Goal: Task Accomplishment & Management: Use online tool/utility

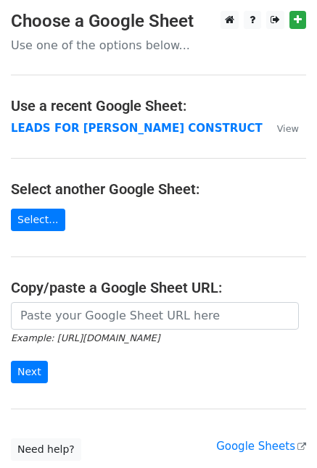
click at [57, 225] on main "Choose a Google Sheet Use one of the options below... Use a recent Google Sheet…" at bounding box center [158, 236] width 317 height 450
click at [50, 225] on link "Select..." at bounding box center [38, 220] width 54 height 22
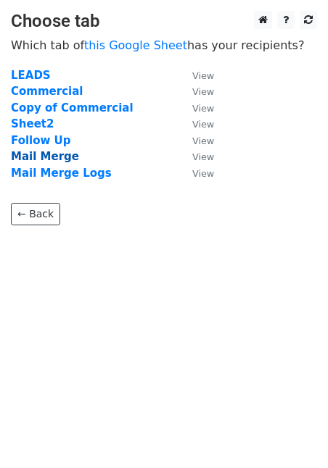
click at [45, 156] on strong "Mail Merge" at bounding box center [45, 156] width 68 height 13
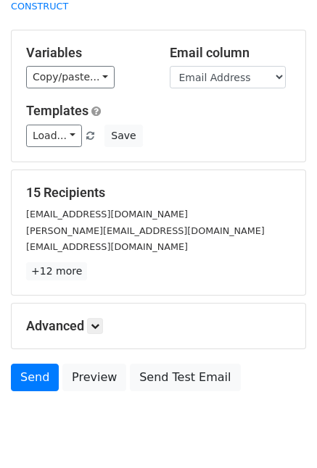
scroll to position [93, 0]
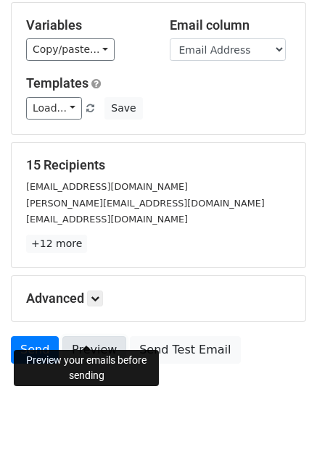
click at [83, 336] on link "Preview" at bounding box center [94, 350] width 64 height 28
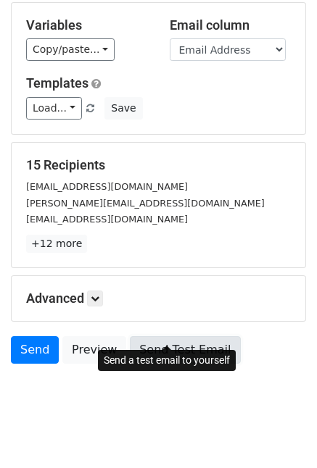
click at [149, 336] on link "Send Test Email" at bounding box center [185, 350] width 110 height 28
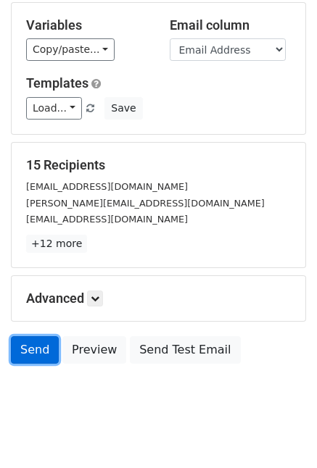
click at [21, 344] on link "Send" at bounding box center [35, 350] width 48 height 28
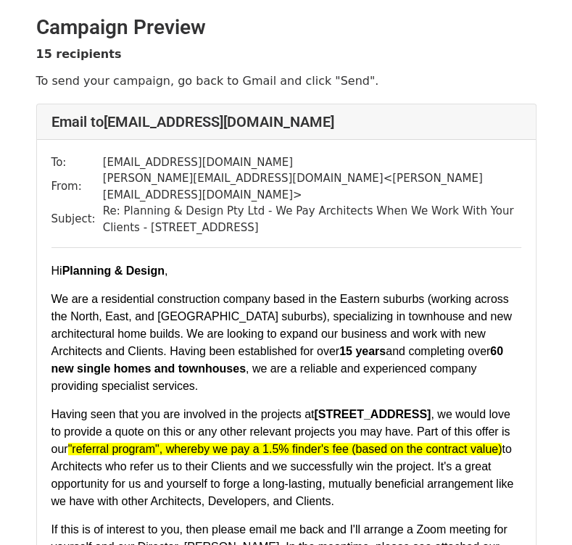
click at [387, 316] on font "We are a residential construction company based in the Eastern suburbs (working…" at bounding box center [281, 342] width 460 height 99
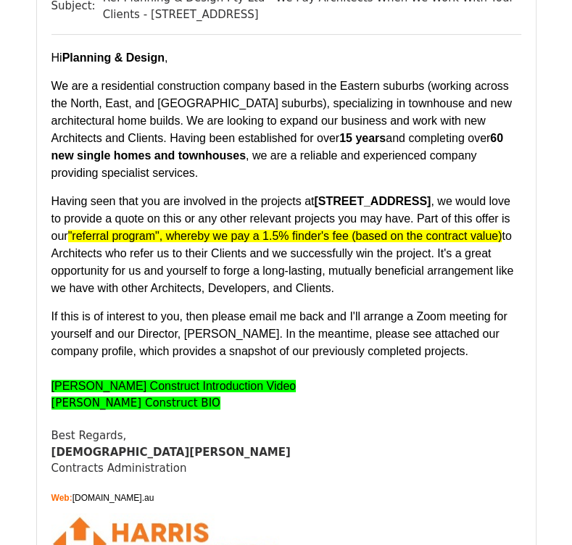
scroll to position [217, 0]
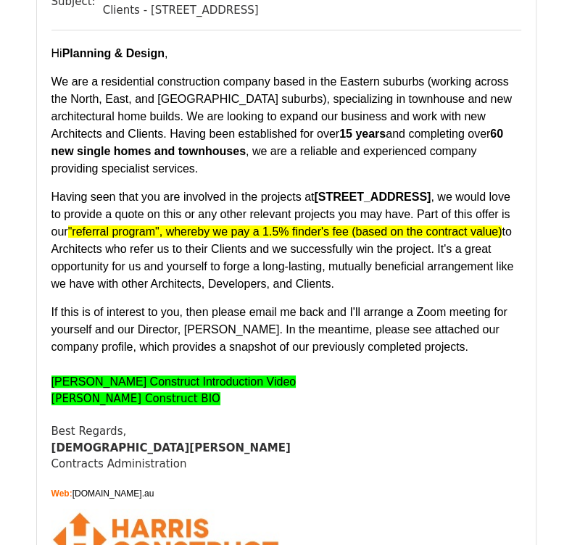
click at [122, 392] on font "Harris Construct BIO" at bounding box center [135, 398] width 169 height 13
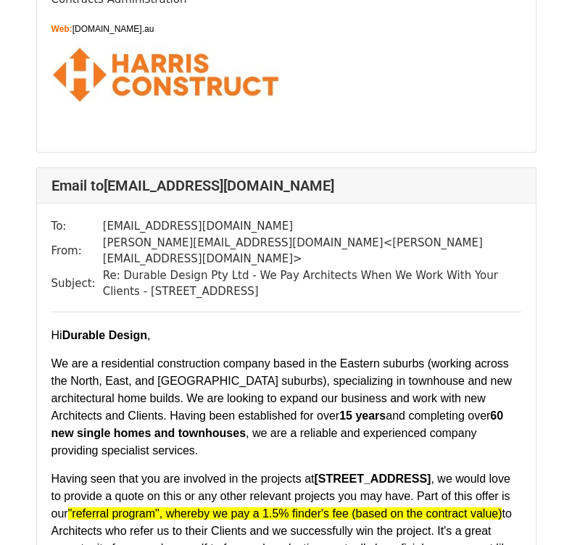
scroll to position [3479, 0]
